Goal: Information Seeking & Learning: Check status

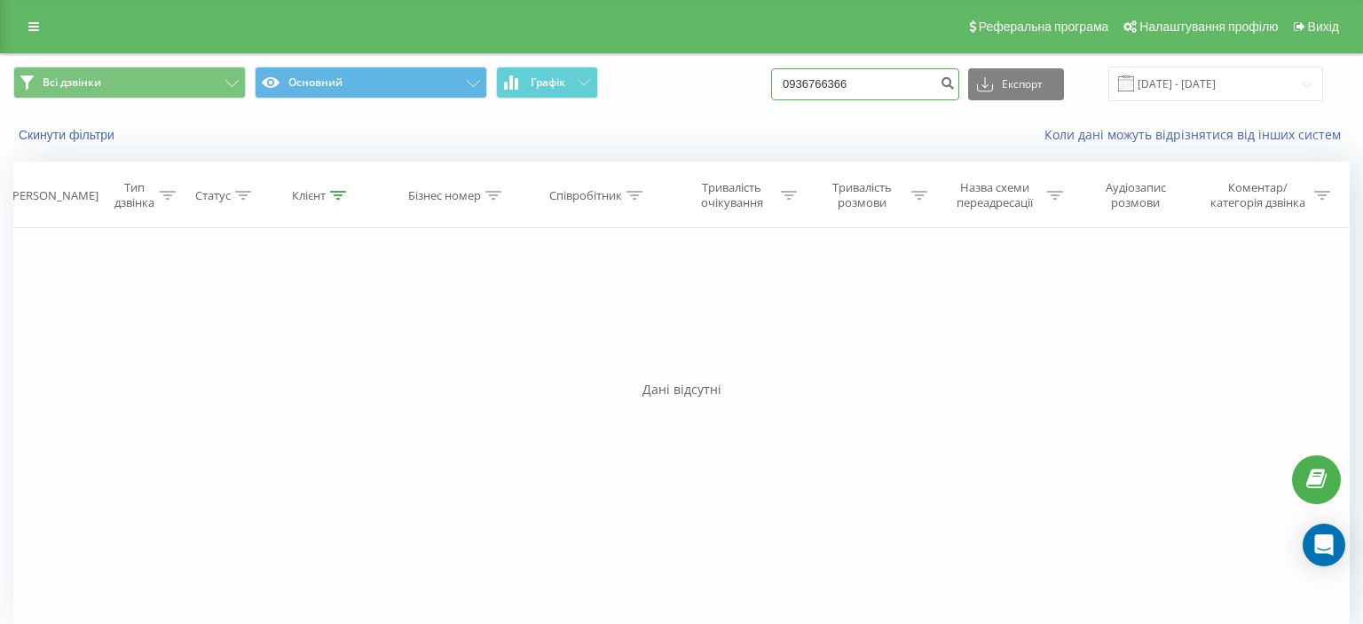
drag, startPoint x: 0, startPoint y: 0, endPoint x: 922, endPoint y: 75, distance: 925.0
click at [922, 75] on input "0936766366" at bounding box center [865, 84] width 188 height 32
paste input "6) 018 47 04"
click at [825, 89] on input "096) 018 47 04" at bounding box center [865, 84] width 188 height 32
type input "09) 018 47 04"
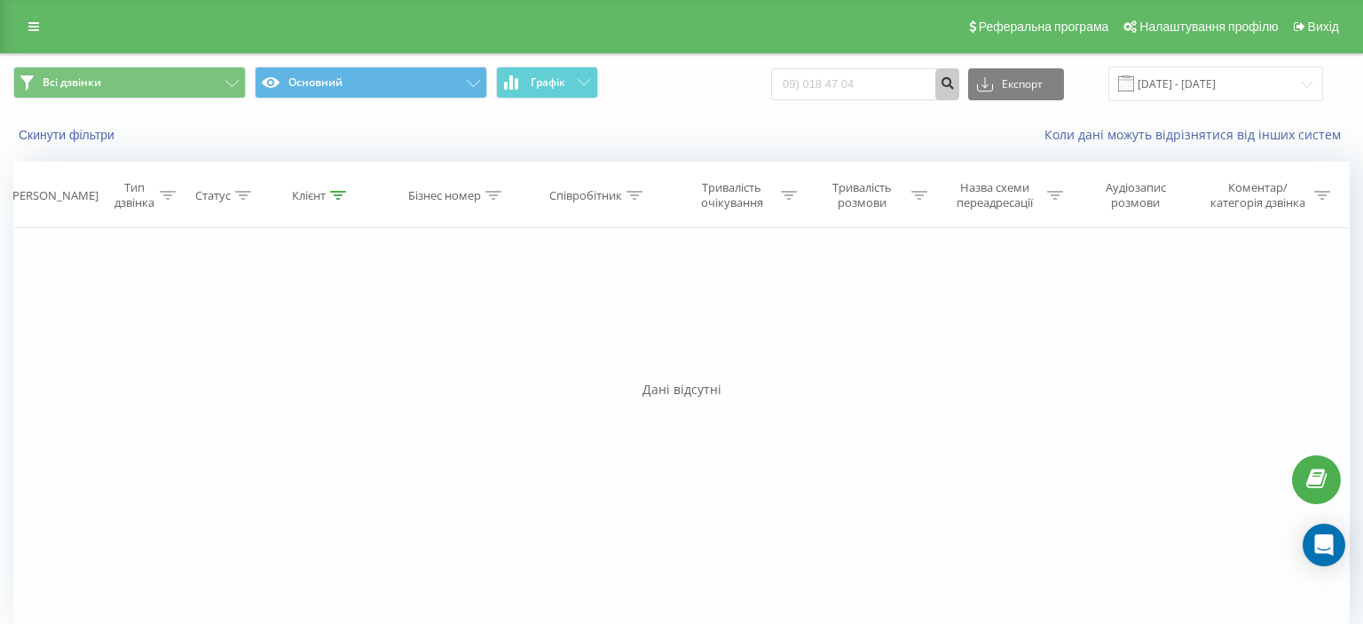
click at [952, 85] on icon "submit" at bounding box center [947, 80] width 15 height 11
drag, startPoint x: 803, startPoint y: 83, endPoint x: 926, endPoint y: 80, distance: 122.5
click at [926, 80] on input "09)0184704" at bounding box center [865, 84] width 188 height 32
paste input "67) 449 48 59"
click at [825, 87] on input "067) 449 48 59" at bounding box center [865, 84] width 188 height 32
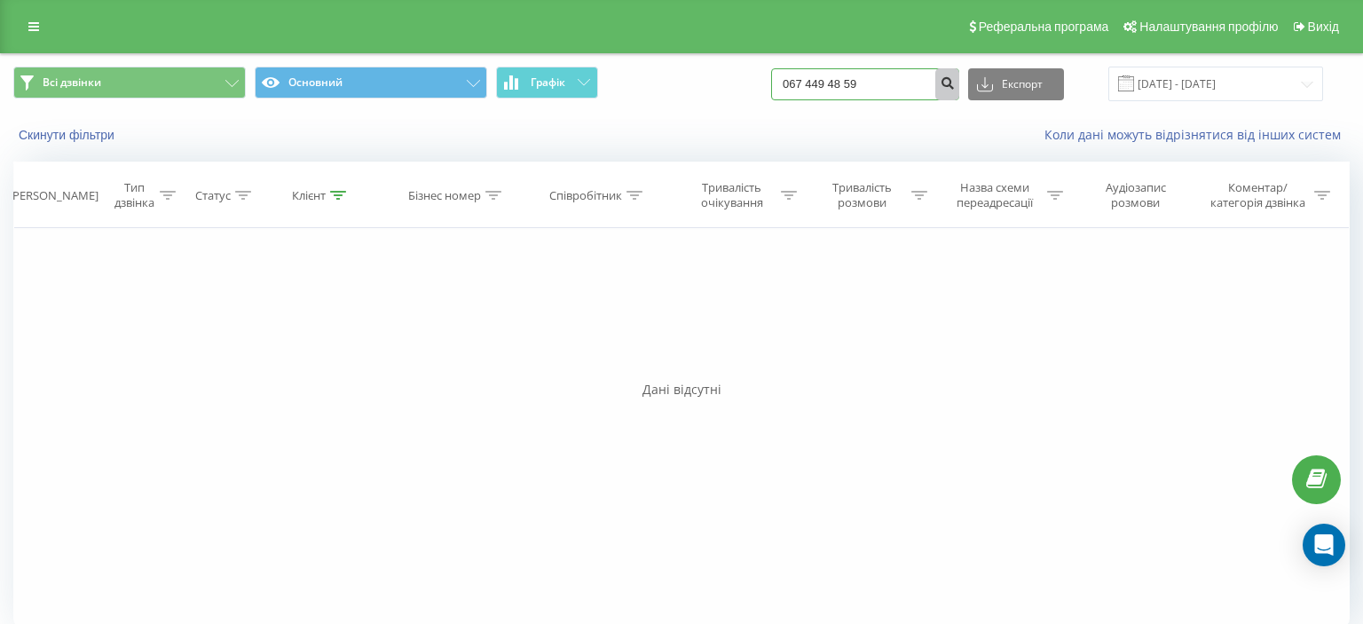
type input "067 449 48 59"
click at [954, 83] on icon "submit" at bounding box center [947, 80] width 15 height 11
